Goal: Task Accomplishment & Management: Manage account settings

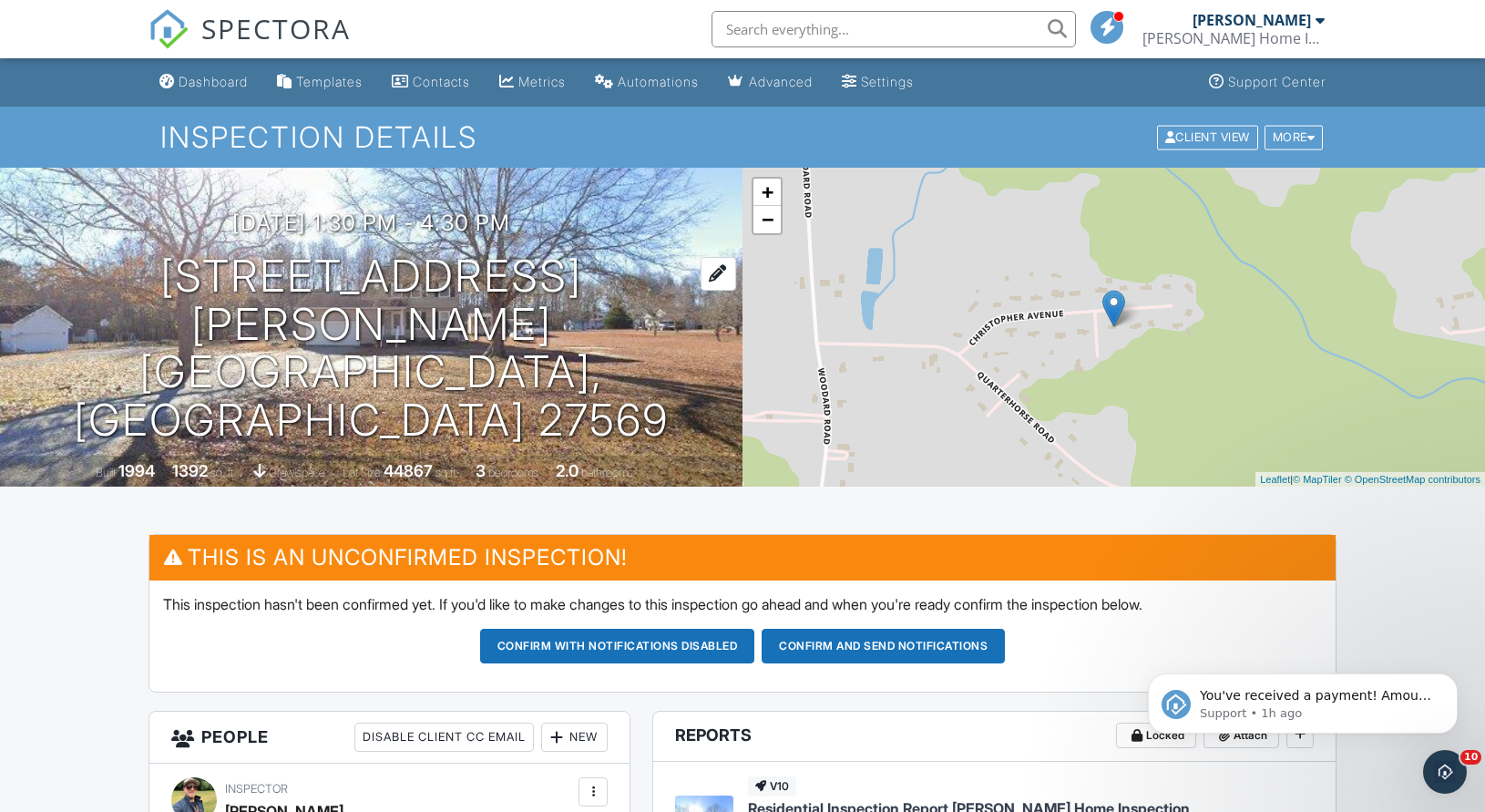
scroll to position [4, 0]
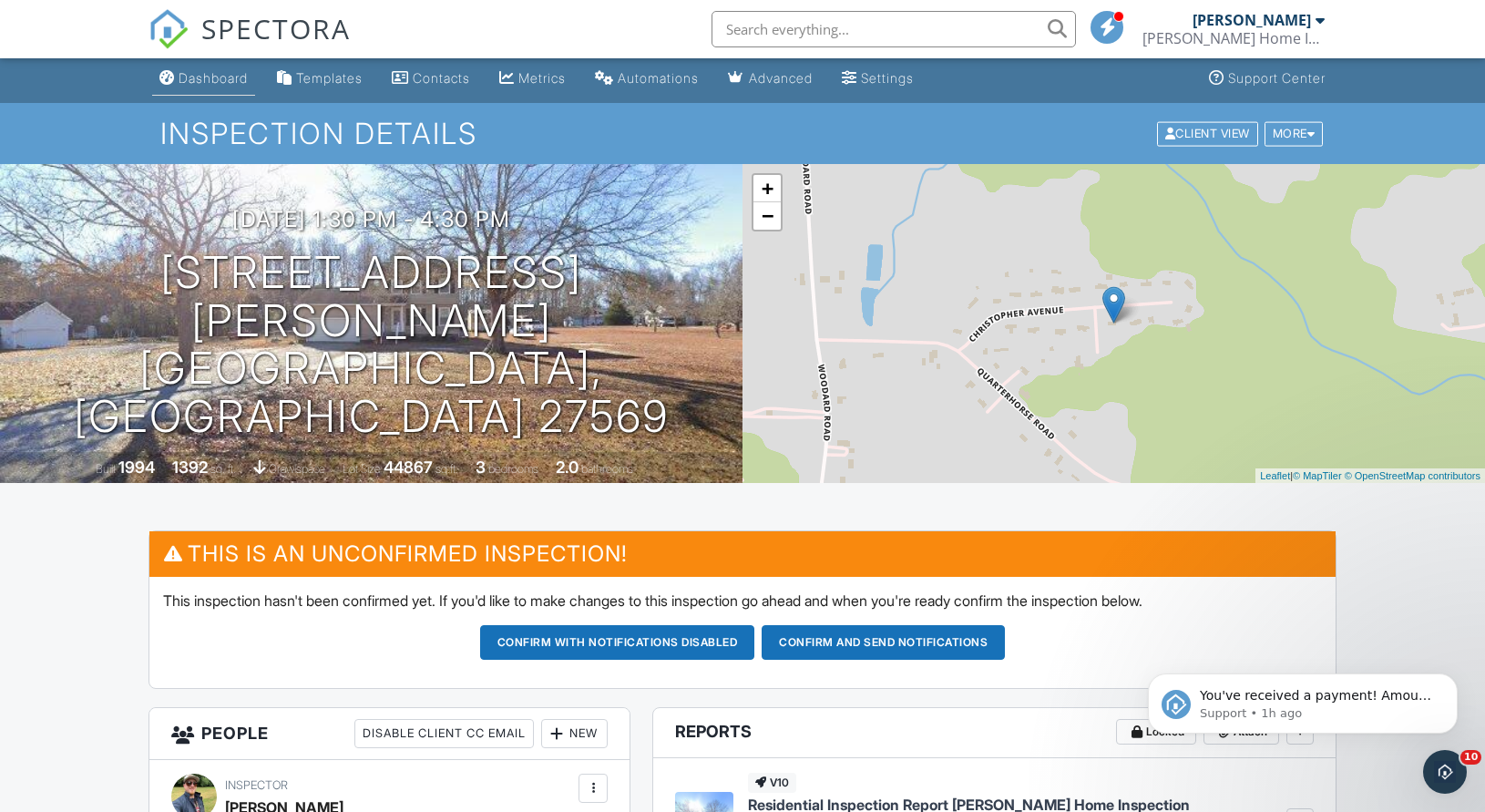
click at [238, 79] on div "Dashboard" at bounding box center [213, 78] width 69 height 16
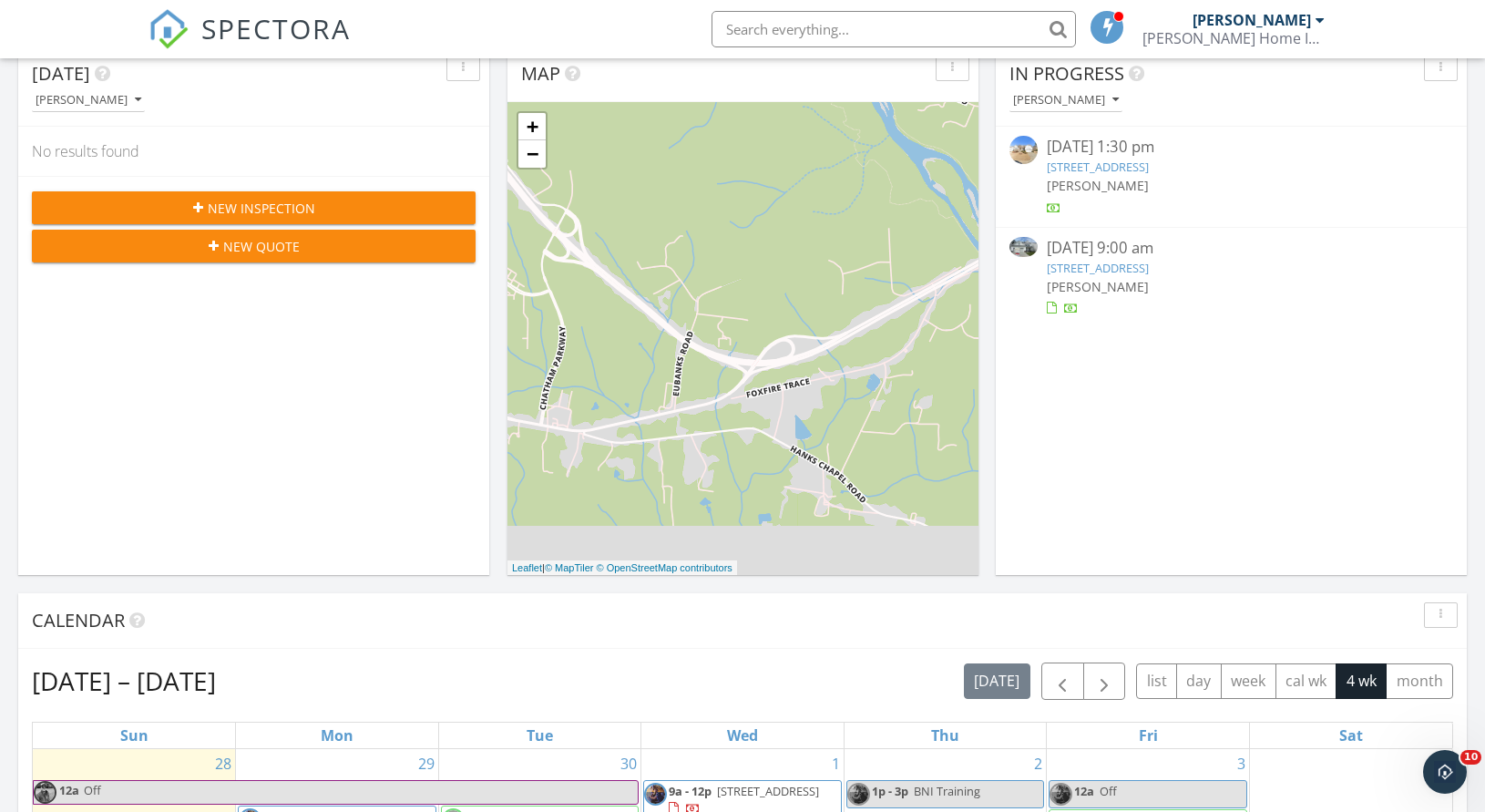
scroll to position [204, 0]
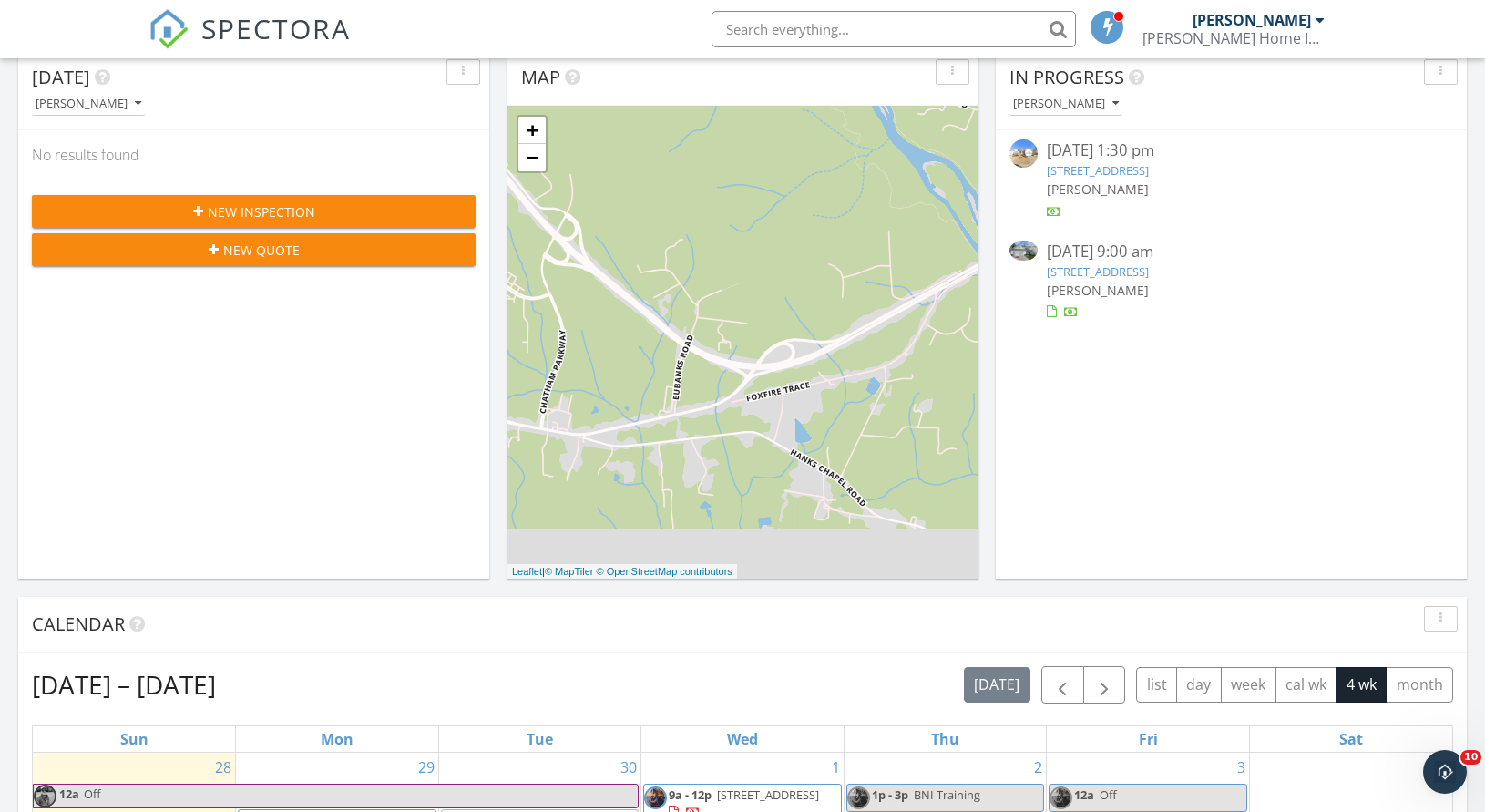
click at [1096, 104] on div "[PERSON_NAME]" at bounding box center [1066, 104] width 106 height 13
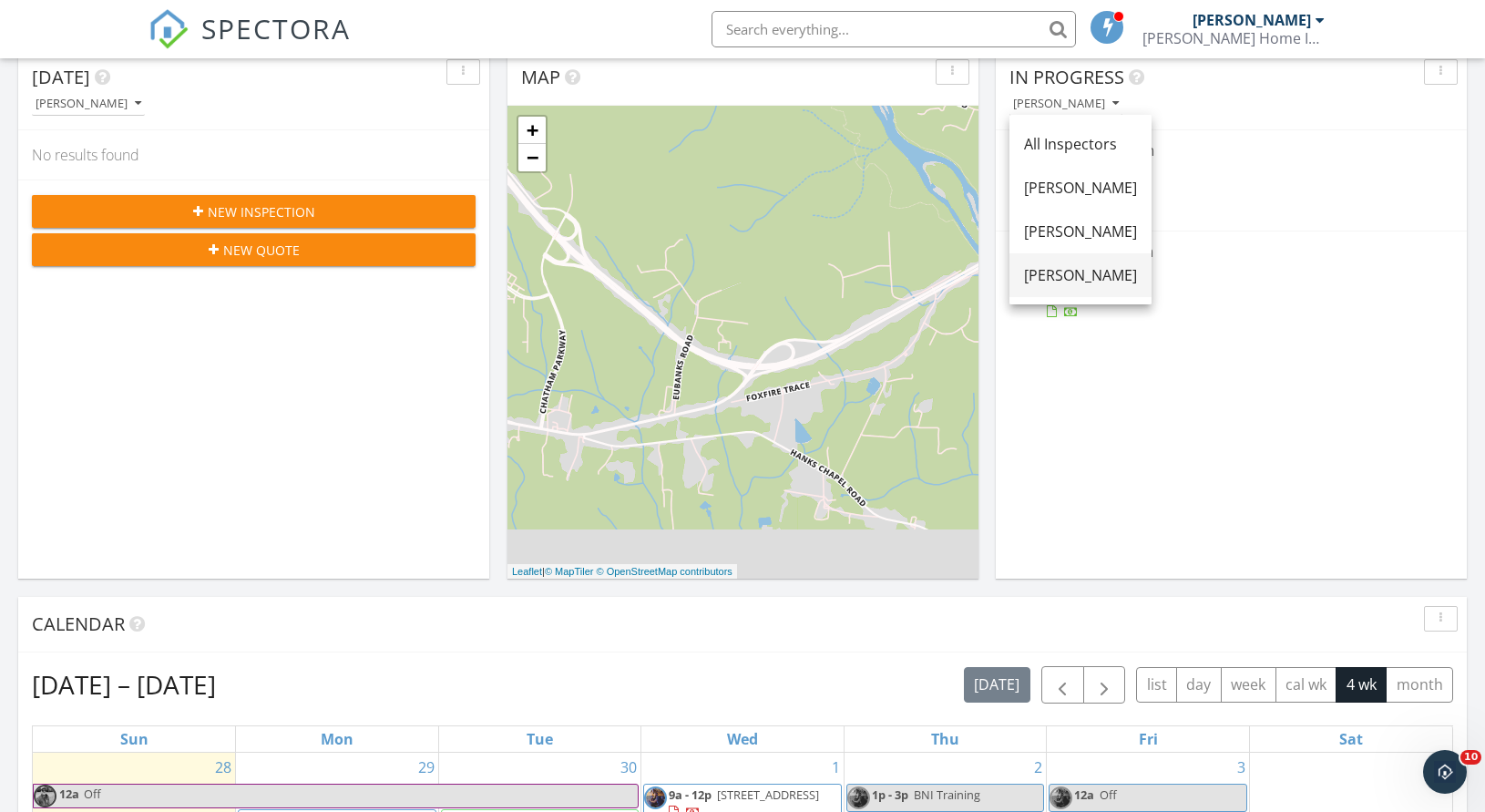
click at [1094, 266] on div "[PERSON_NAME]" at bounding box center [1080, 275] width 113 height 22
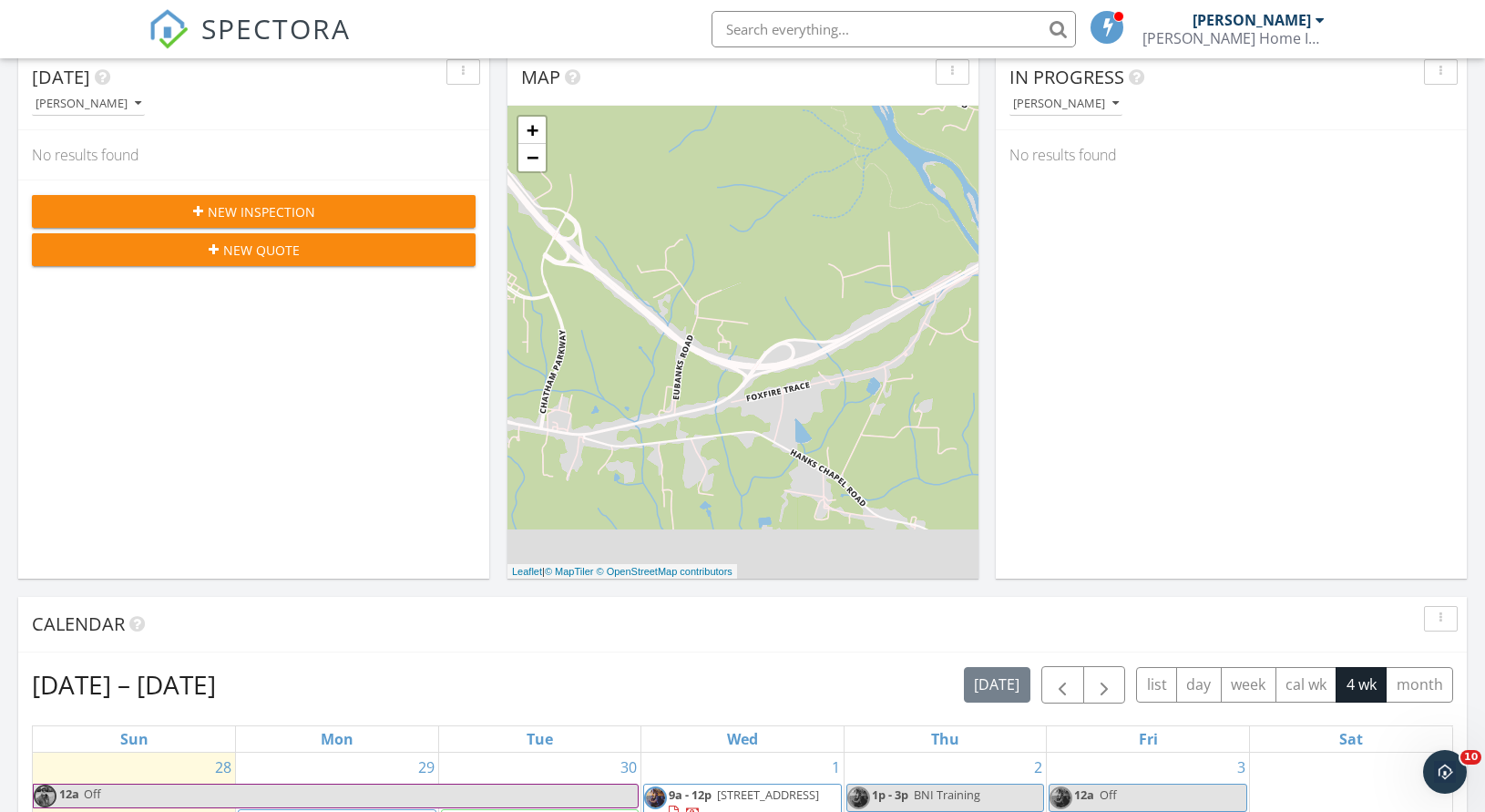
click at [1113, 103] on icon "button" at bounding box center [1116, 104] width 6 height 13
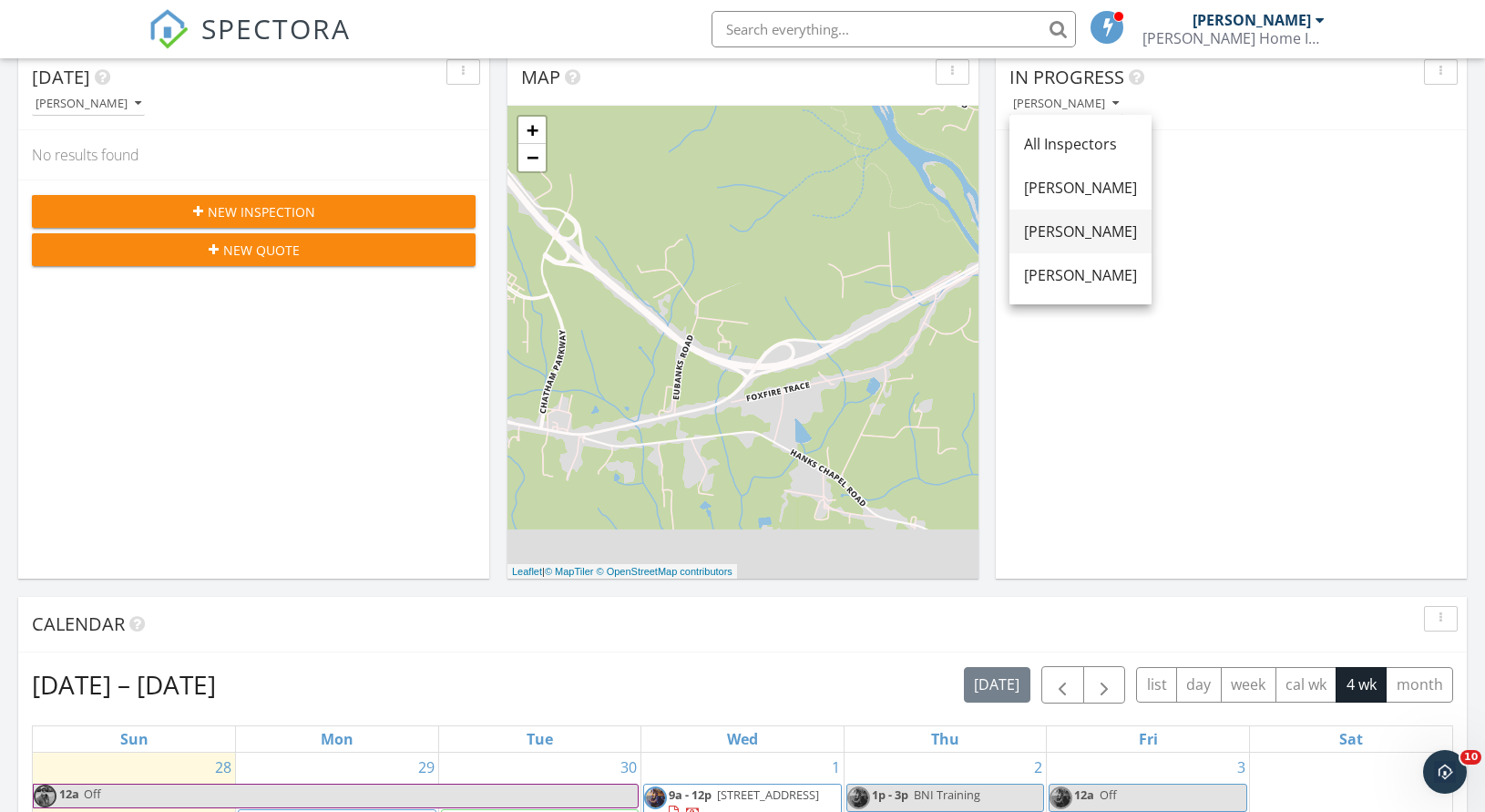
click at [1086, 224] on div "[PERSON_NAME]" at bounding box center [1080, 231] width 113 height 22
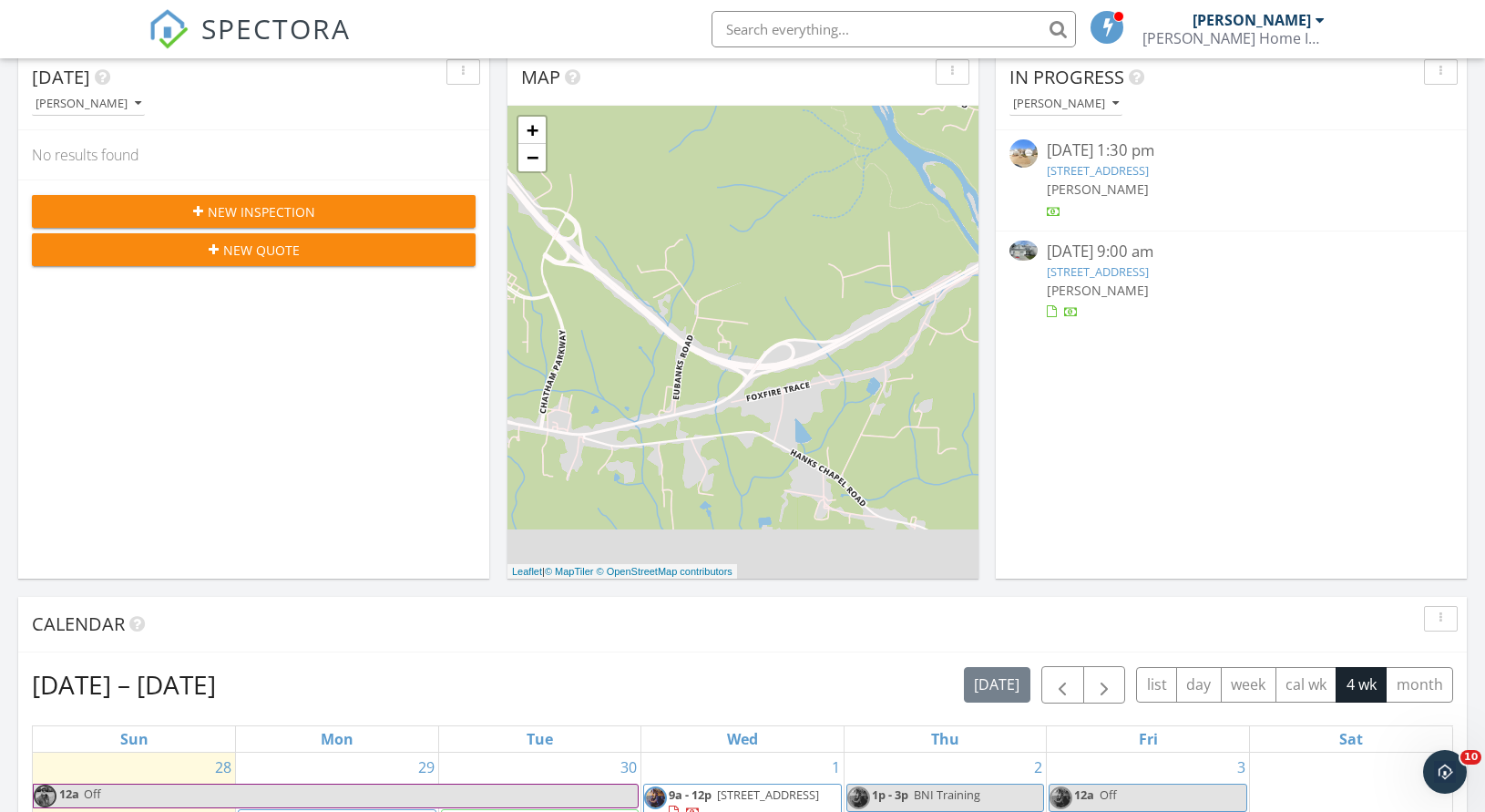
click at [1098, 266] on link "652 Emerald Bay Cir, Raleigh, NC 27610" at bounding box center [1098, 271] width 102 height 16
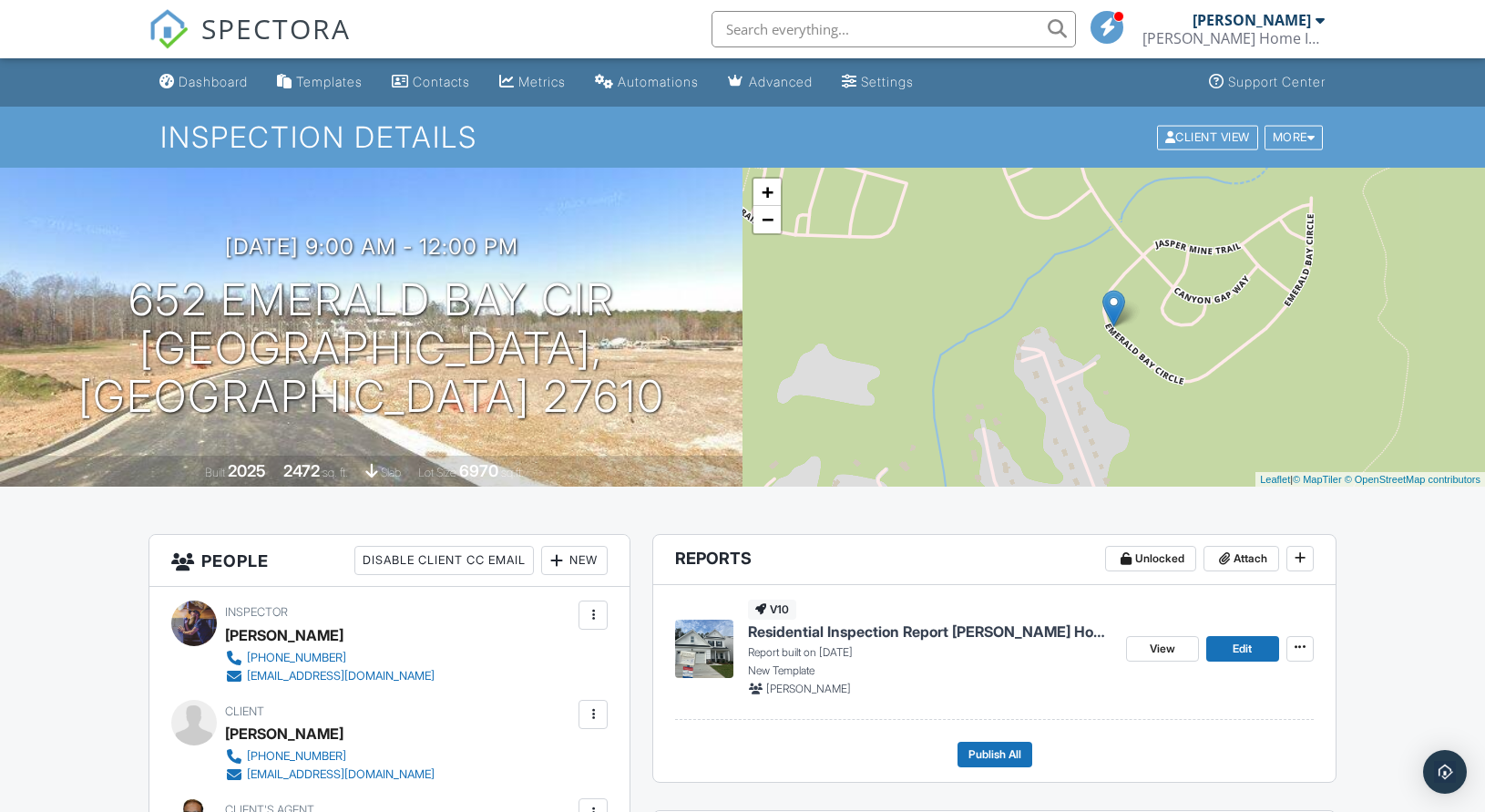
click at [1169, 644] on span "View" at bounding box center [1163, 648] width 26 height 18
